Goal: Information Seeking & Learning: Learn about a topic

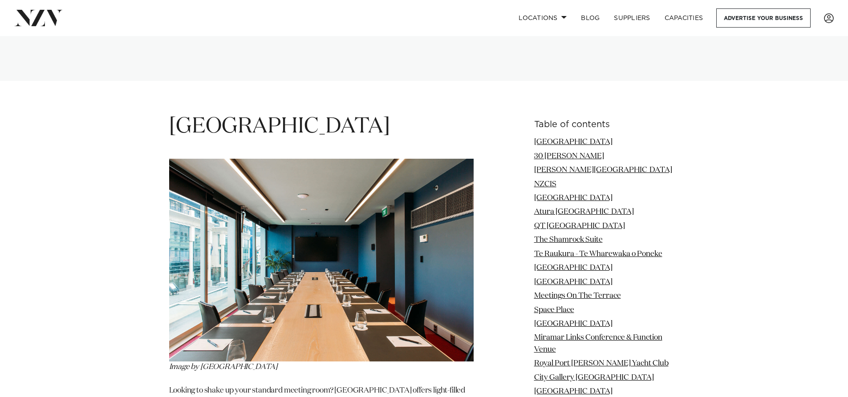
scroll to position [1039, 0]
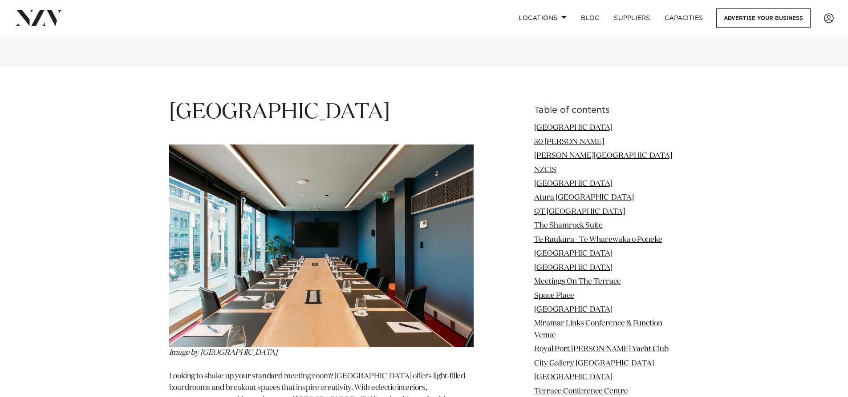
drag, startPoint x: 854, startPoint y: 14, endPoint x: 816, endPoint y: 46, distance: 49.9
click at [548, 124] on link "[GEOGRAPHIC_DATA]" at bounding box center [573, 128] width 78 height 8
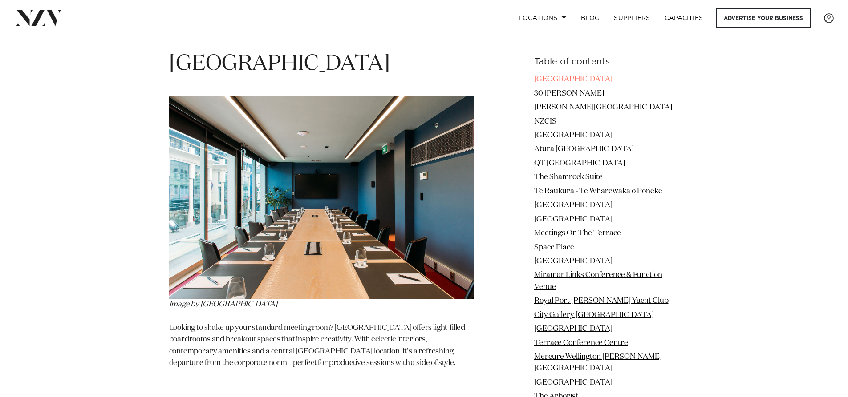
scroll to position [1090, 0]
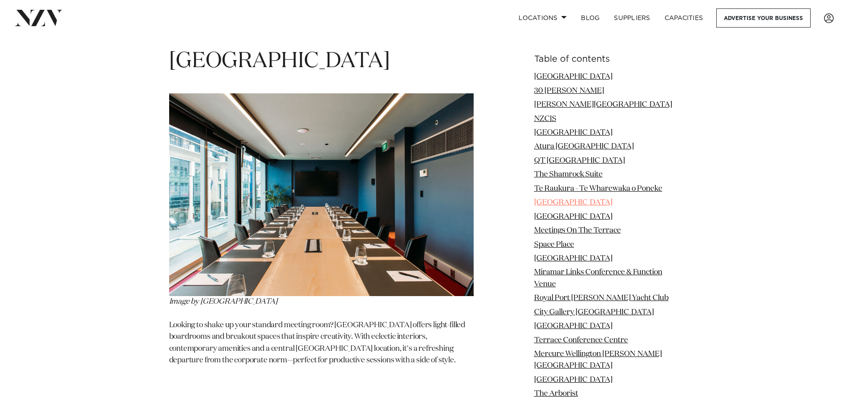
click at [560, 199] on link "[GEOGRAPHIC_DATA]" at bounding box center [573, 203] width 78 height 8
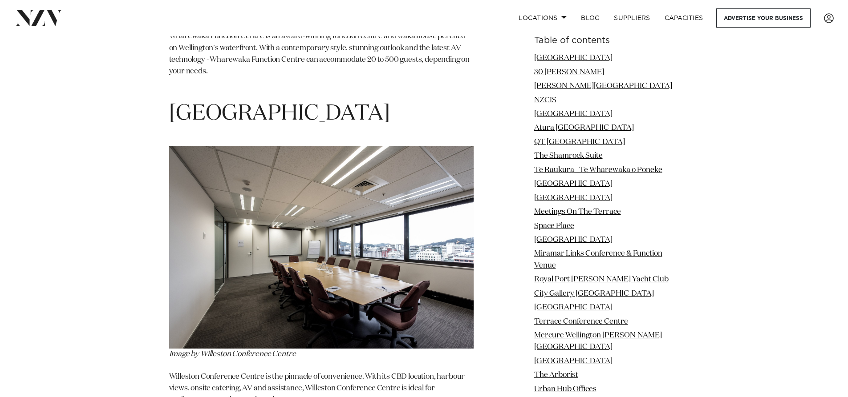
scroll to position [4188, 0]
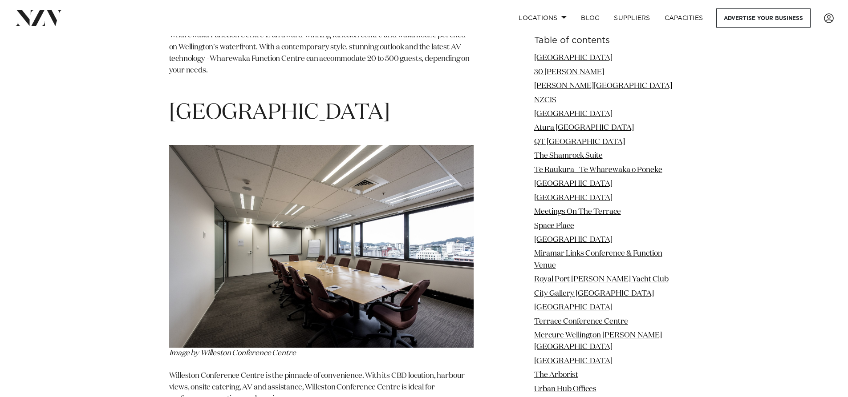
drag, startPoint x: 446, startPoint y: 48, endPoint x: 305, endPoint y: 65, distance: 142.0
click at [549, 321] on link "Terrace Conference Centre" at bounding box center [581, 322] width 94 height 8
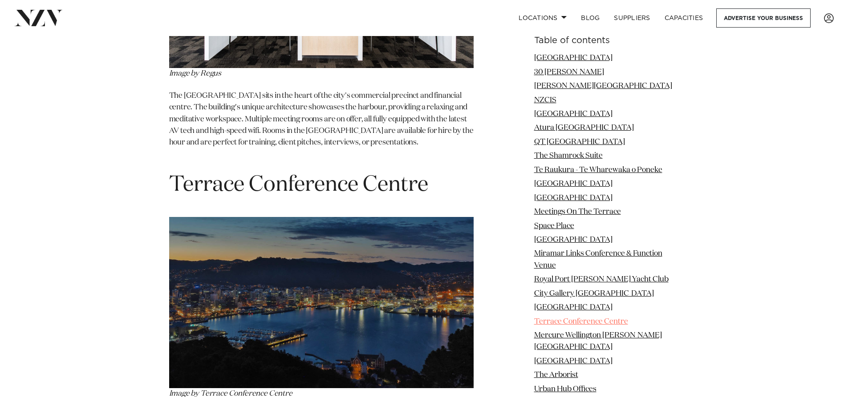
scroll to position [7209, 0]
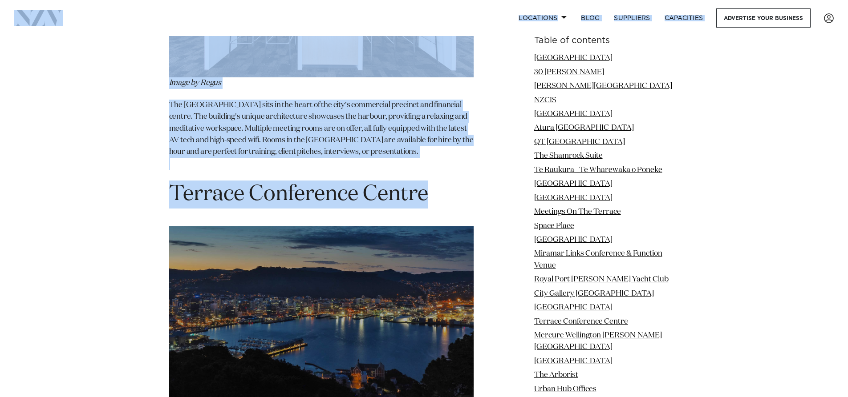
drag, startPoint x: 430, startPoint y: 48, endPoint x: 183, endPoint y: 36, distance: 247.8
copy body "Locations [GEOGRAPHIC_DATA] [GEOGRAPHIC_DATA] [GEOGRAPHIC_DATA] [GEOGRAPHIC_DAT…"
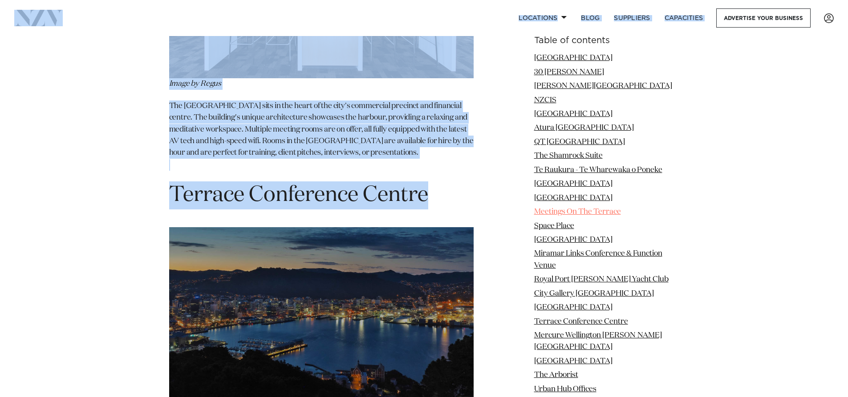
click at [566, 213] on link "Meetings On The Terrace" at bounding box center [577, 212] width 87 height 8
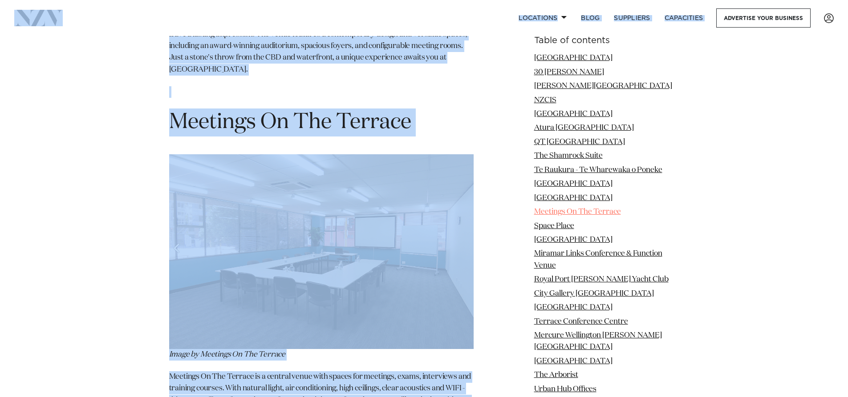
scroll to position [4904, 0]
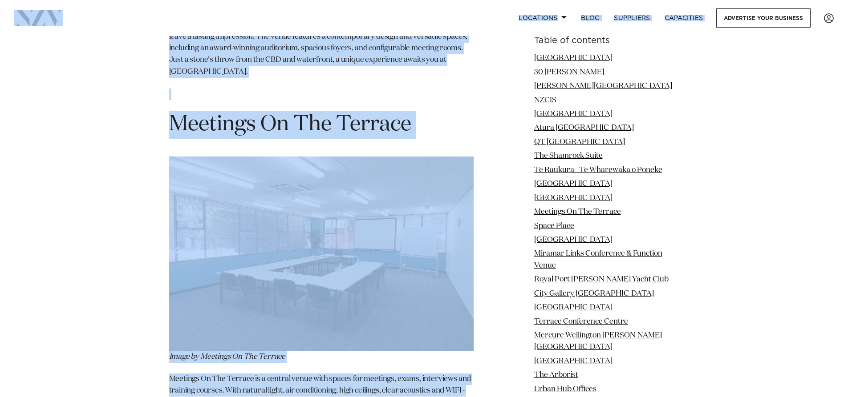
click at [338, 161] on img at bounding box center [321, 254] width 304 height 194
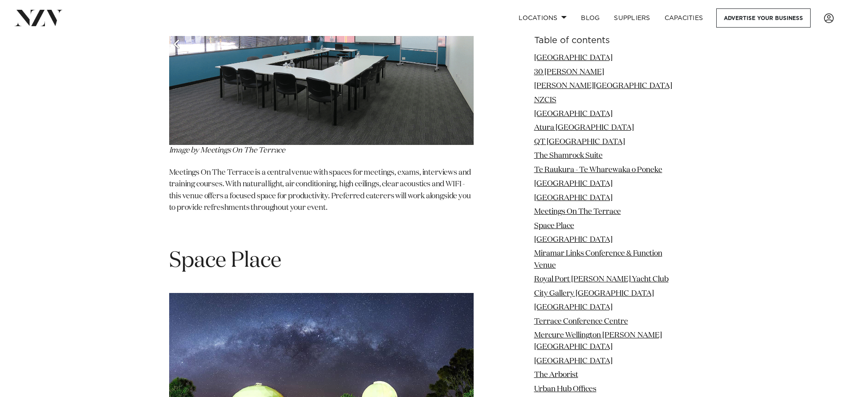
scroll to position [5164, 0]
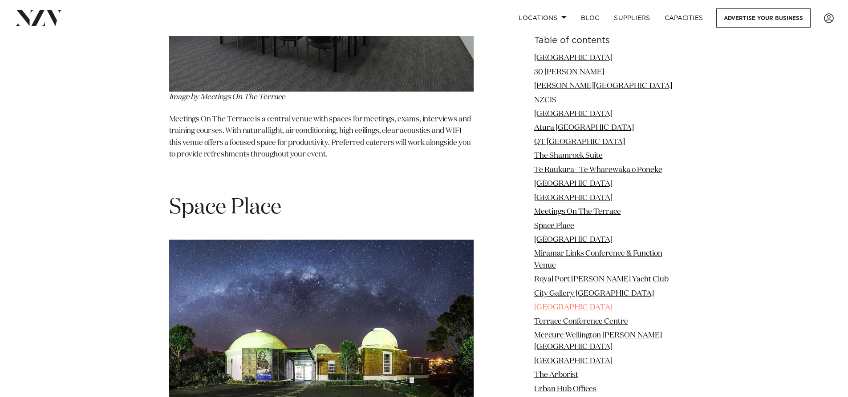
click at [583, 305] on link "[GEOGRAPHIC_DATA]" at bounding box center [573, 308] width 78 height 8
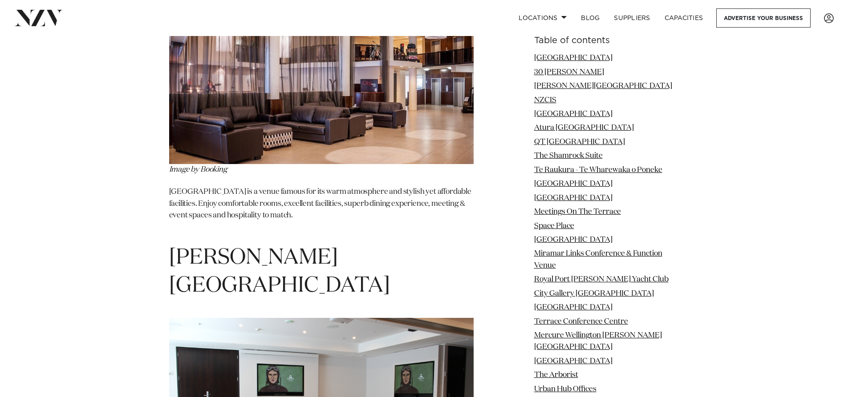
scroll to position [10927, 0]
